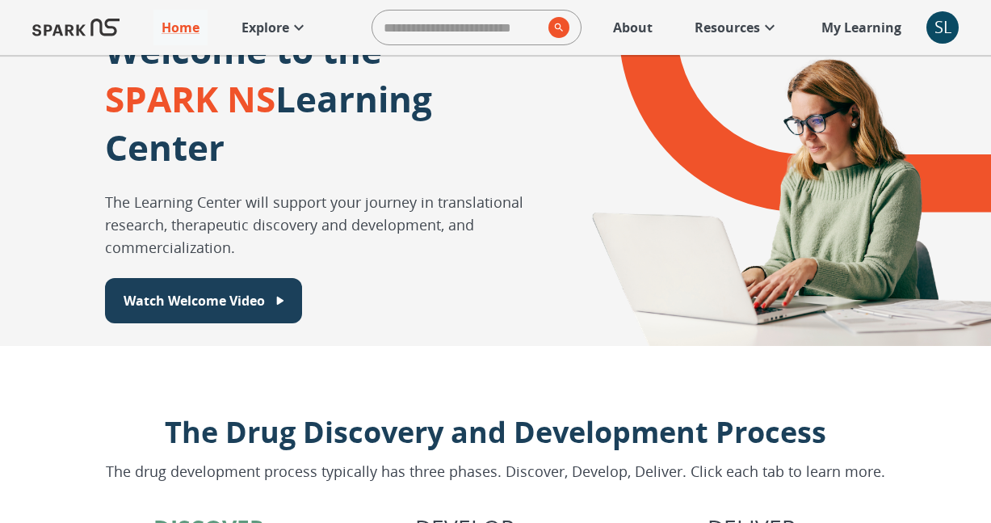
scroll to position [53, 0]
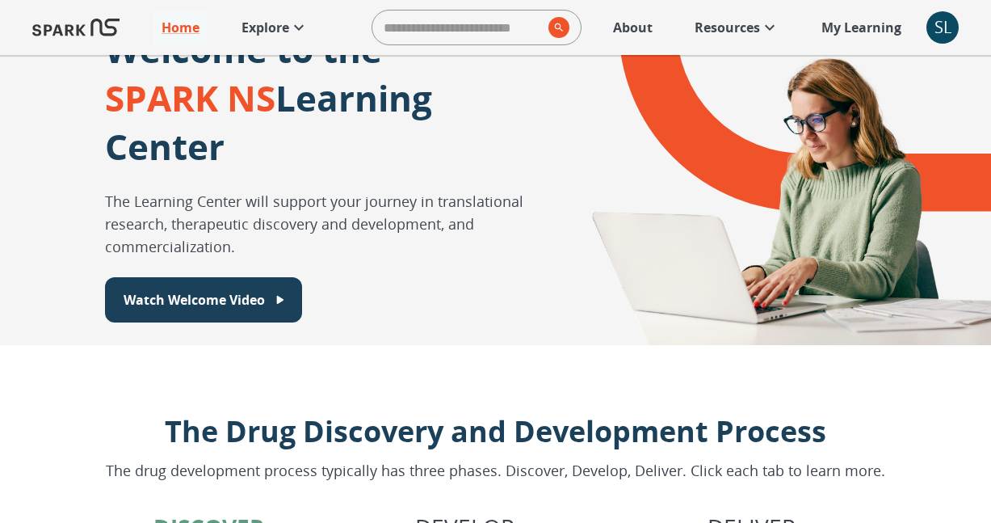
click at [861, 19] on p "My Learning" at bounding box center [862, 27] width 80 height 19
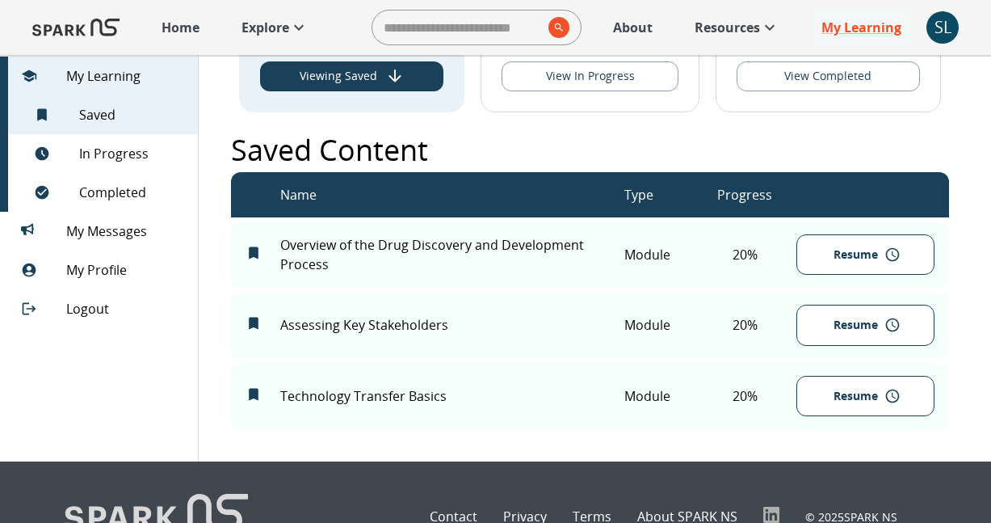
scroll to position [147, 0]
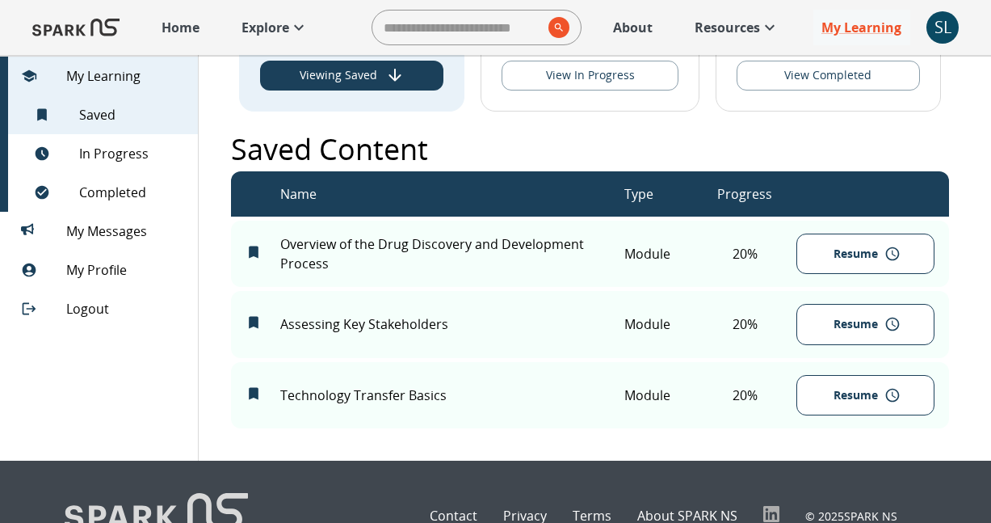
click at [865, 254] on button "Resume" at bounding box center [865, 253] width 137 height 41
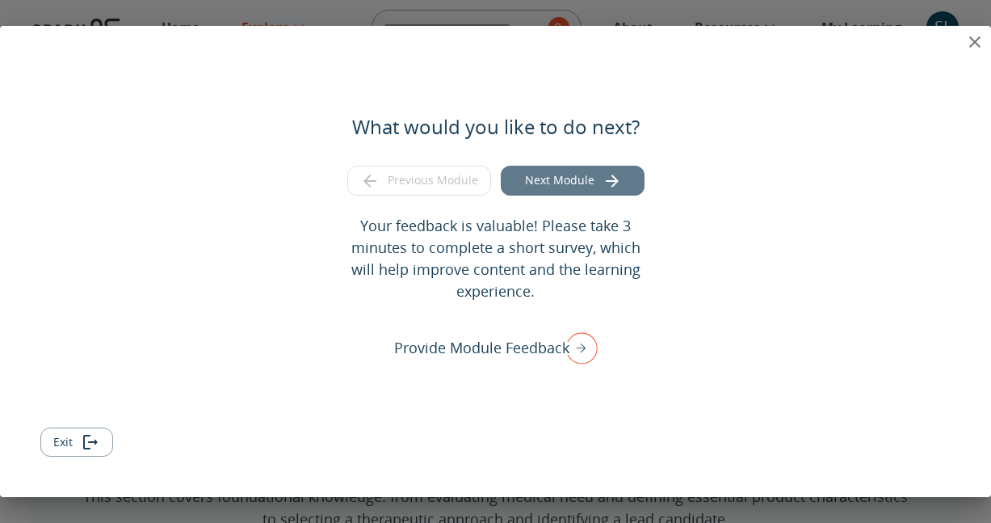
click at [584, 188] on button "Next Module" at bounding box center [573, 181] width 144 height 30
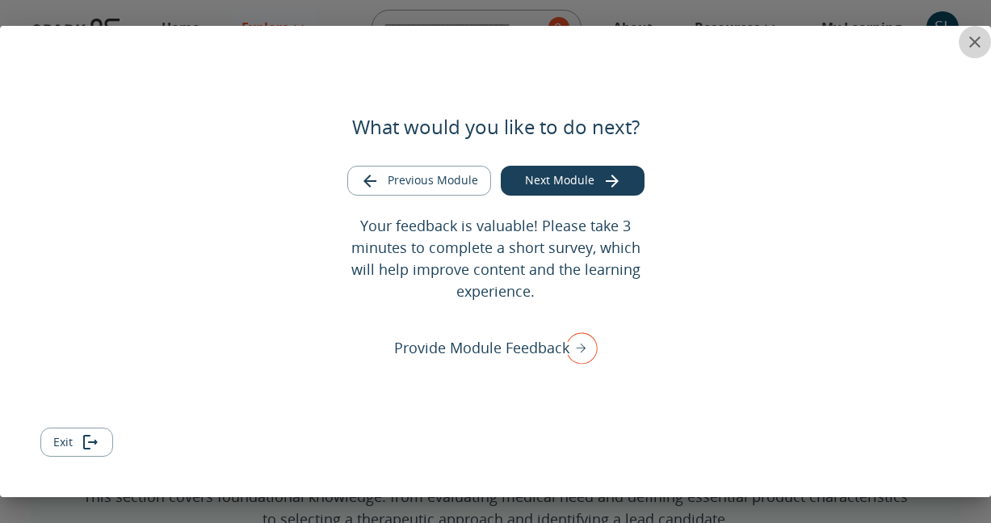
click at [974, 40] on icon "close" at bounding box center [975, 41] width 19 height 19
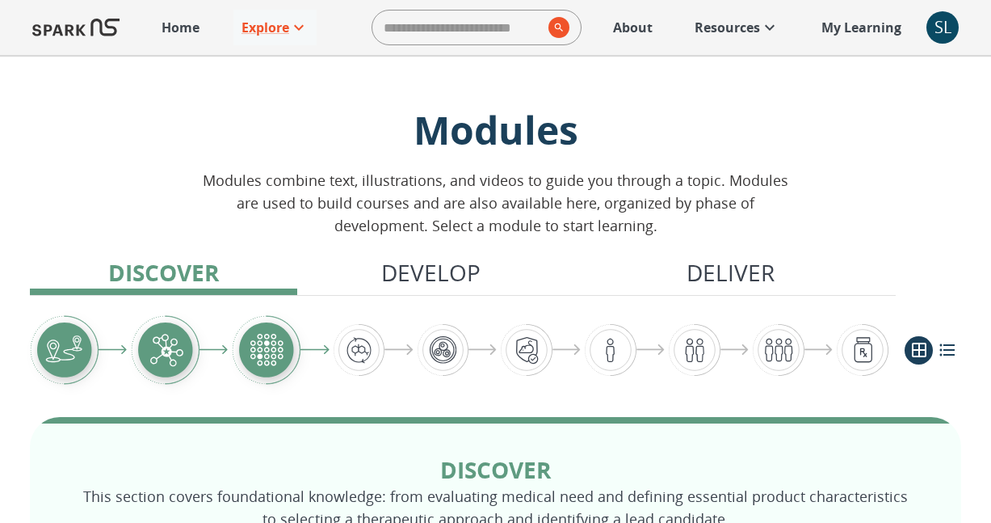
click at [873, 34] on p "My Learning" at bounding box center [862, 27] width 80 height 19
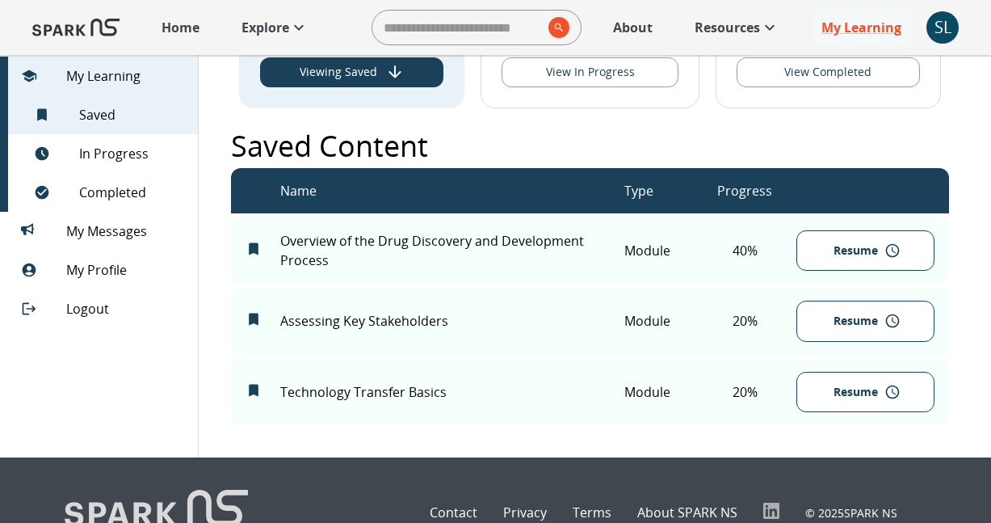
scroll to position [156, 0]
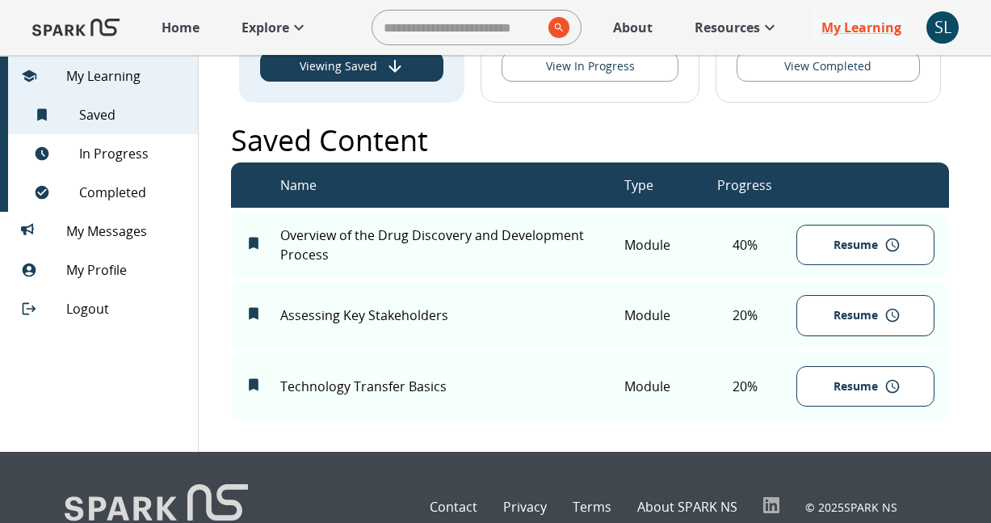
click at [827, 312] on button "Resume" at bounding box center [865, 315] width 137 height 41
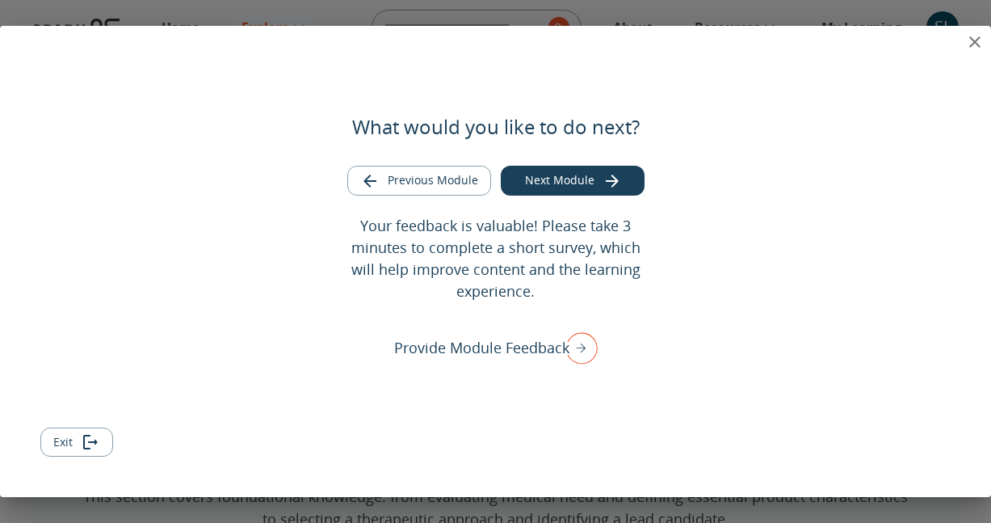
click at [968, 41] on icon "close" at bounding box center [975, 41] width 19 height 19
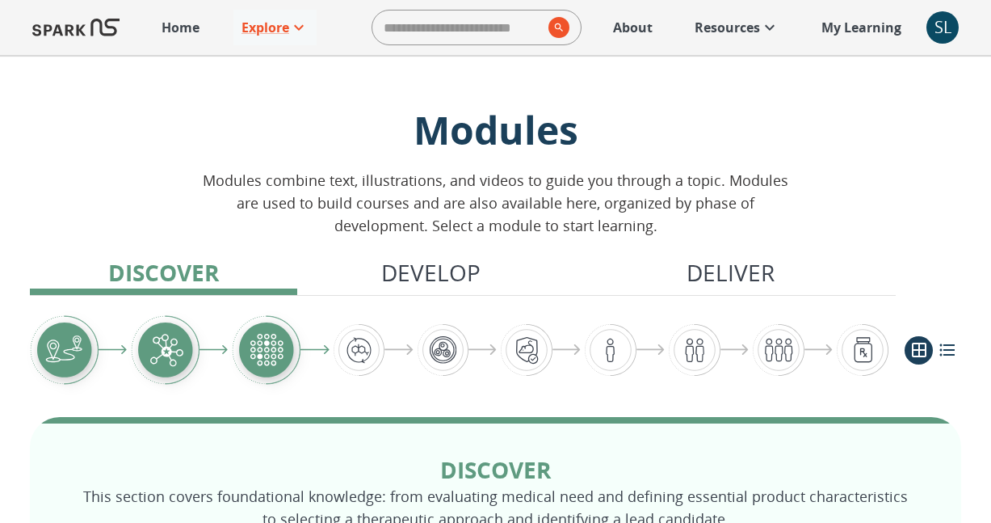
click at [833, 26] on p "My Learning" at bounding box center [862, 27] width 80 height 19
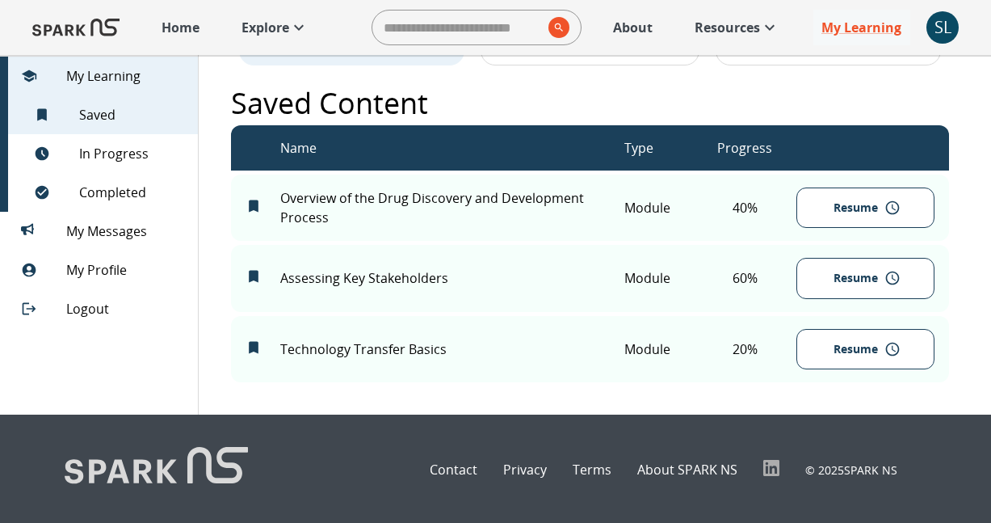
scroll to position [195, 0]
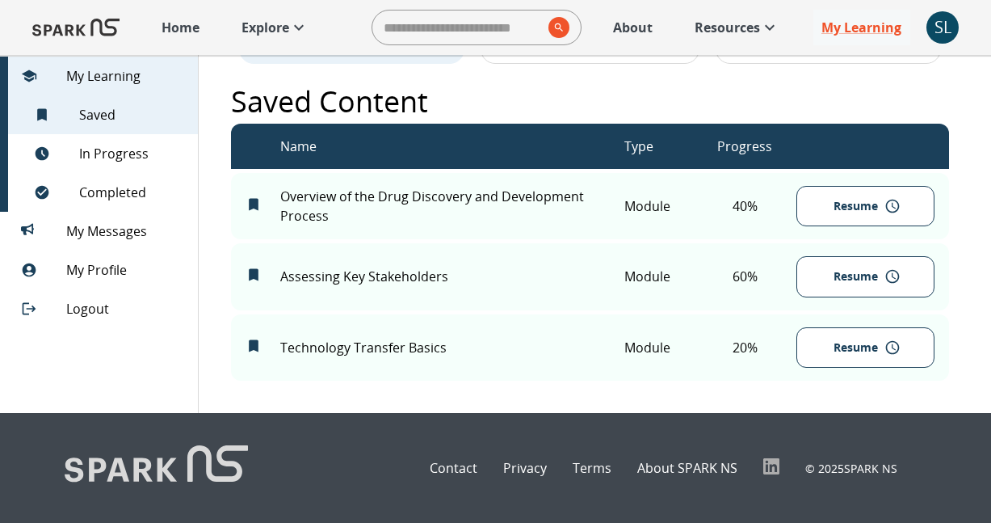
click at [828, 343] on button "Resume" at bounding box center [865, 347] width 137 height 41
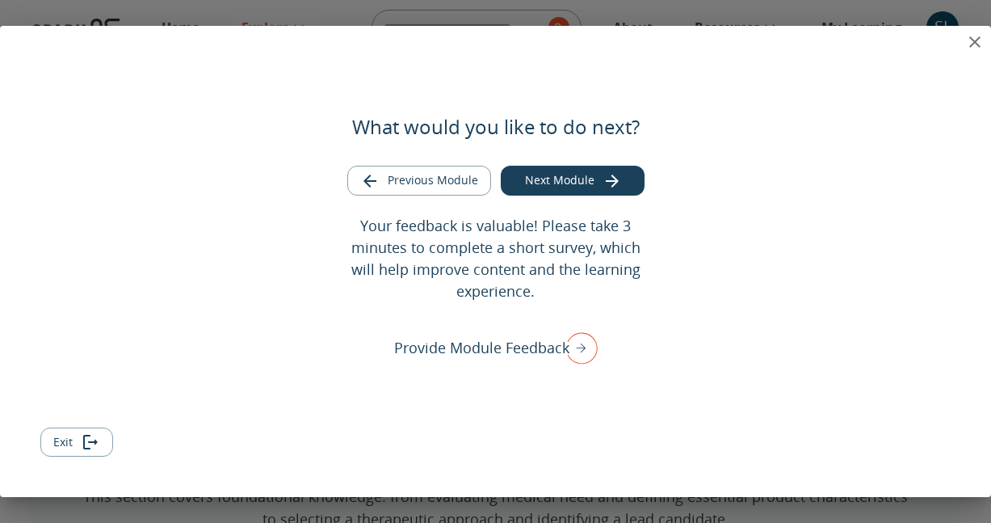
click at [974, 47] on icon "close" at bounding box center [975, 41] width 19 height 19
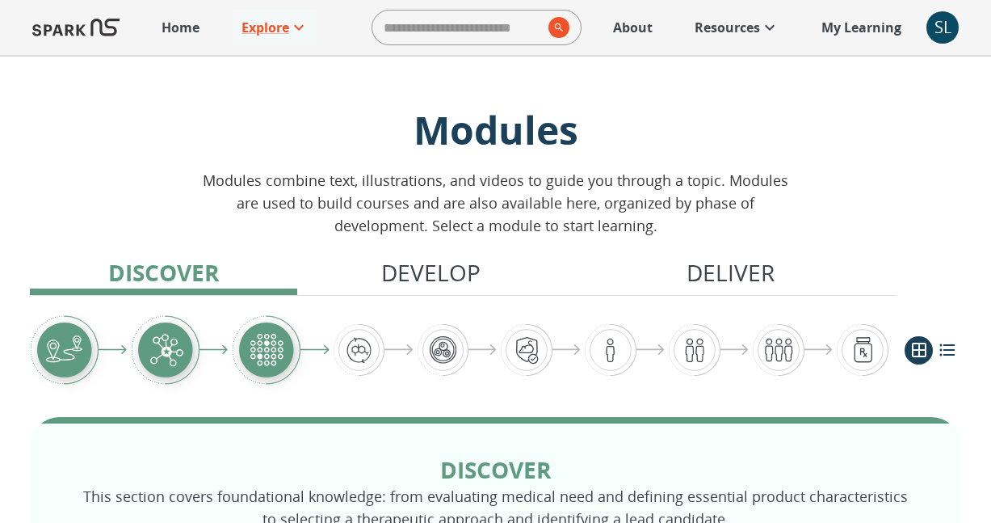
click at [873, 31] on p "My Learning" at bounding box center [862, 27] width 80 height 19
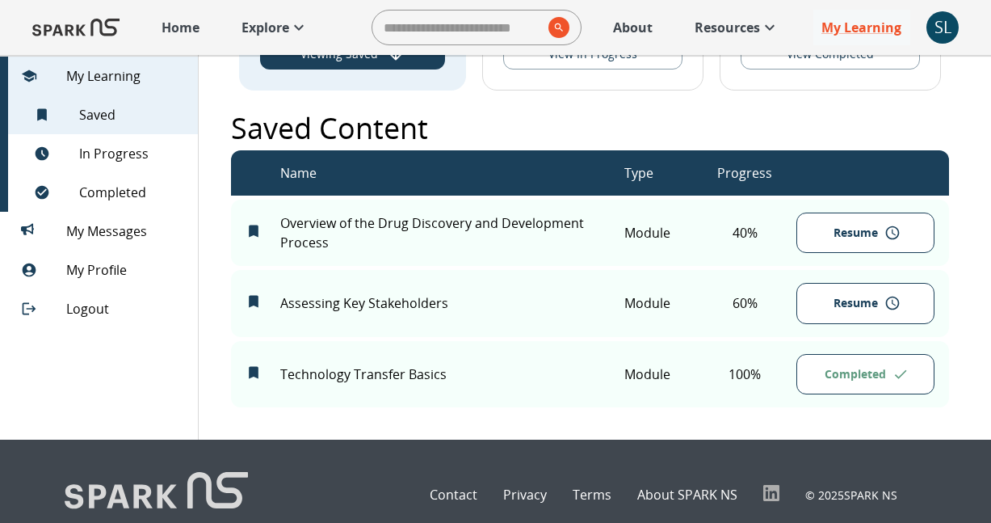
scroll to position [195, 0]
